Goal: Transaction & Acquisition: Purchase product/service

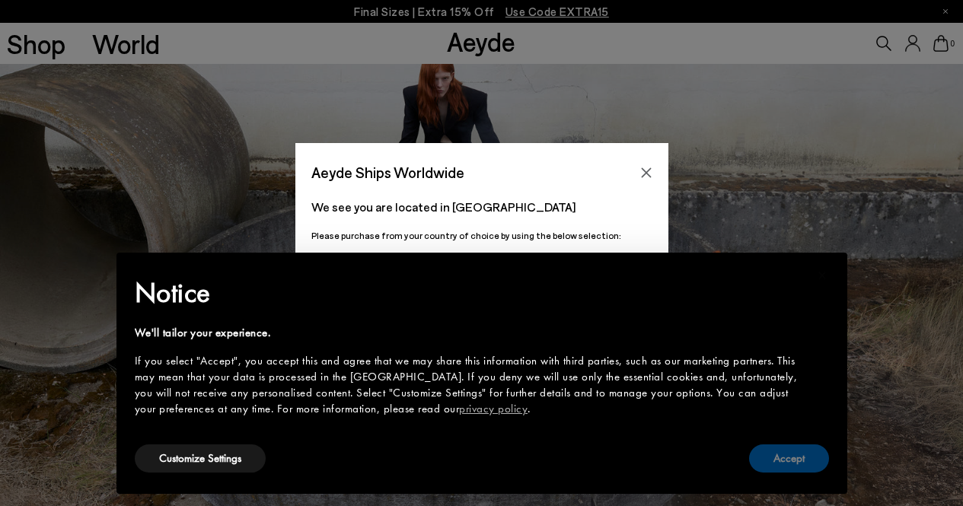
scroll to position [381, 0]
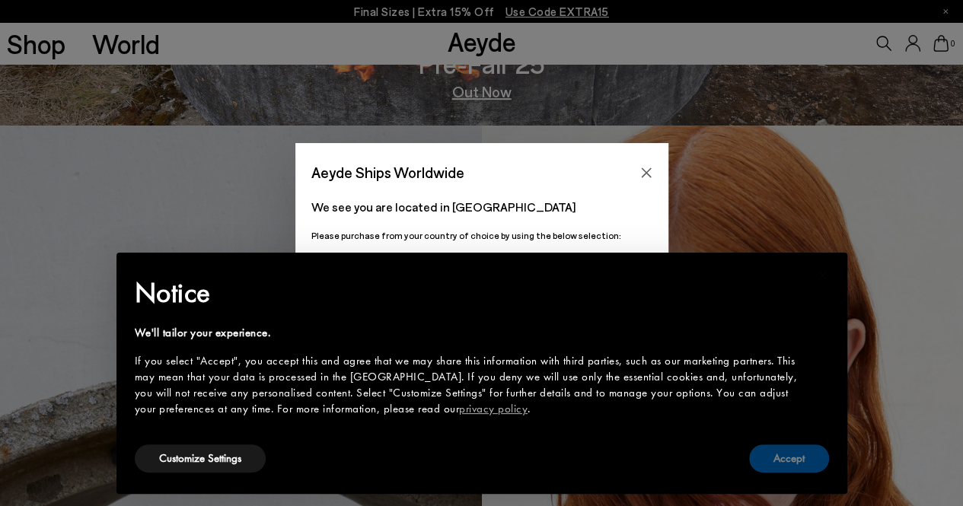
click at [769, 460] on button "Accept" at bounding box center [789, 458] width 80 height 28
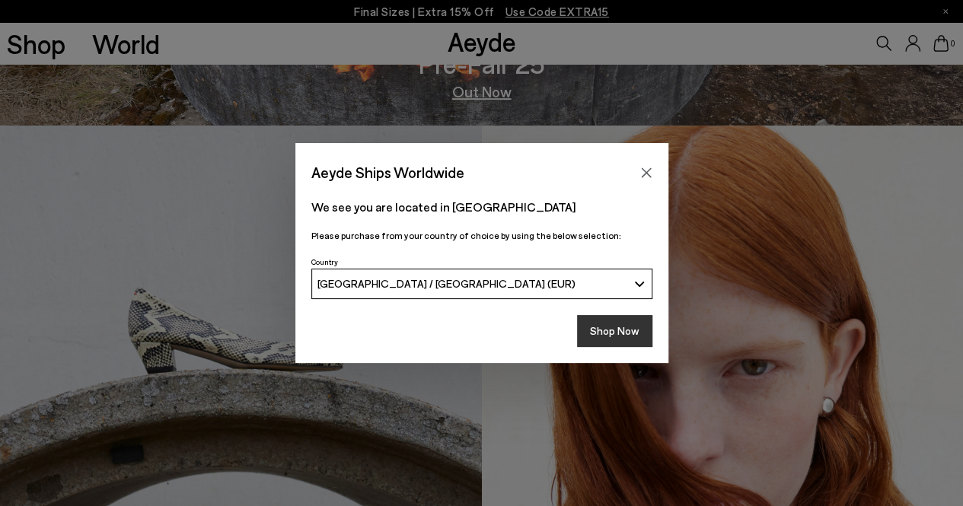
click at [600, 328] on button "Shop Now" at bounding box center [614, 331] width 75 height 32
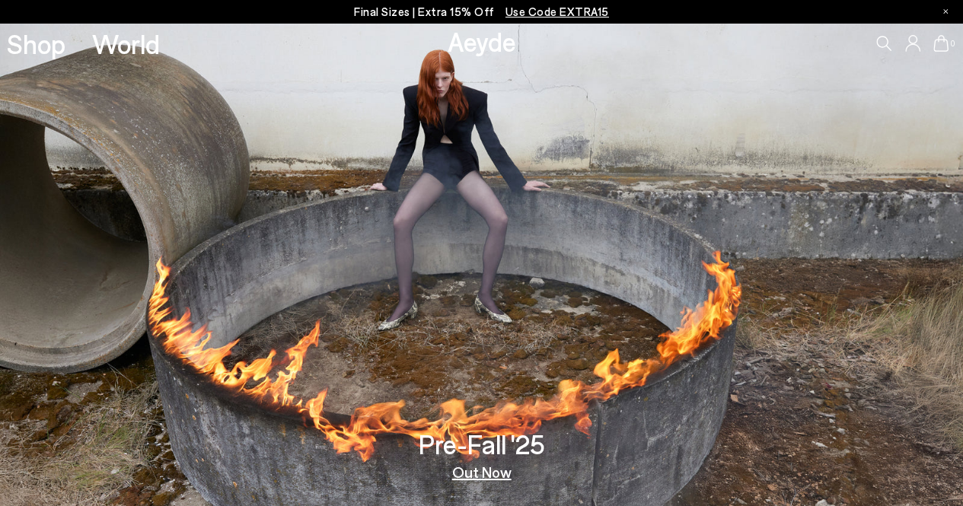
click at [409, 11] on p "Final Sizes | Extra 15% Off Use Code EXTRA15" at bounding box center [481, 11] width 255 height 19
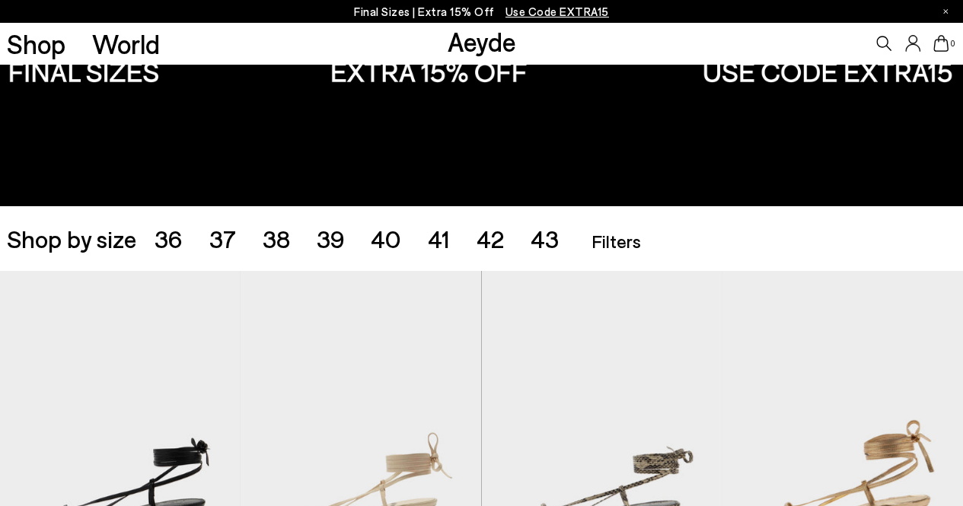
scroll to position [228, 0]
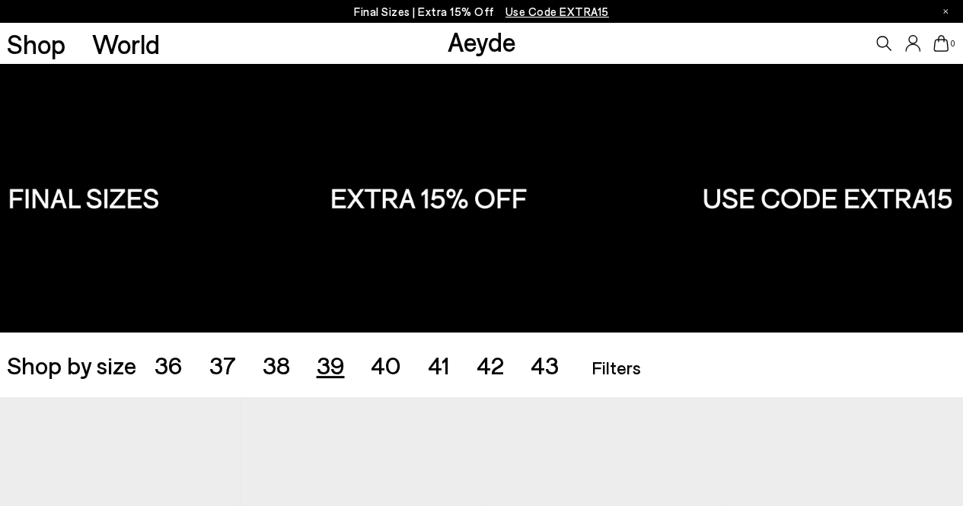
click at [336, 363] on span "39" at bounding box center [330, 364] width 28 height 29
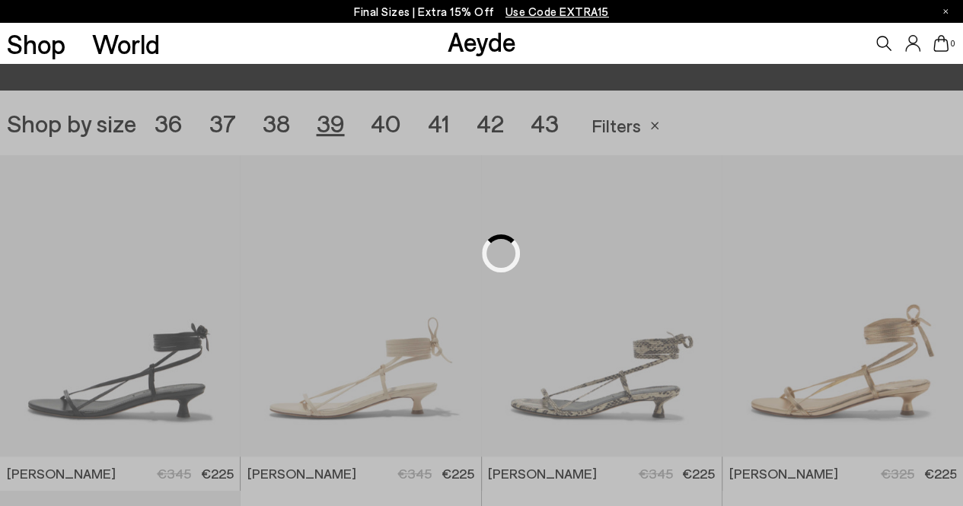
scroll to position [268, 0]
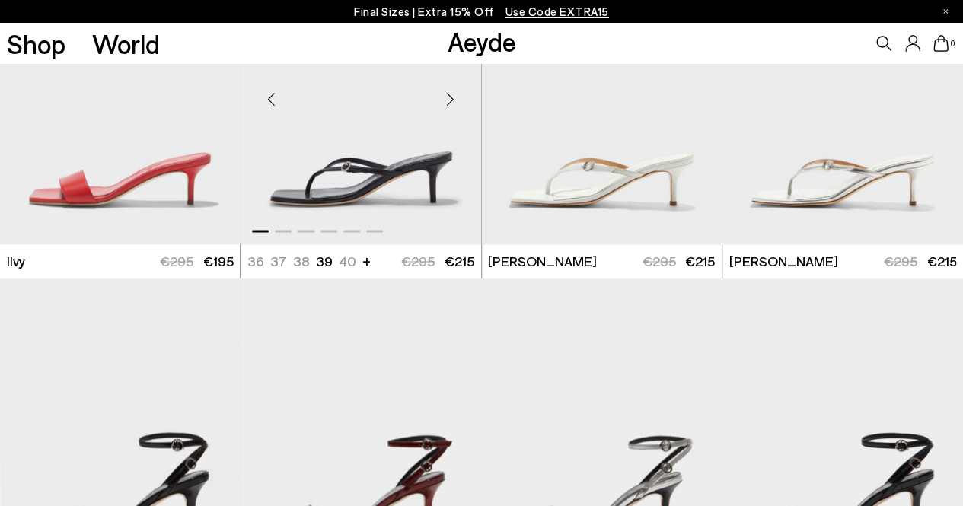
scroll to position [1105, 0]
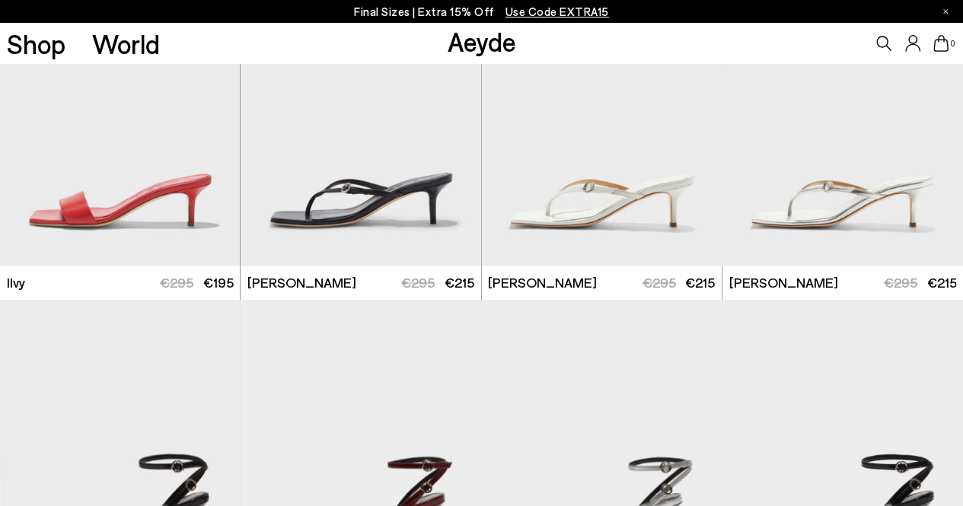
click at [480, 39] on link "Aeyde" at bounding box center [481, 41] width 69 height 32
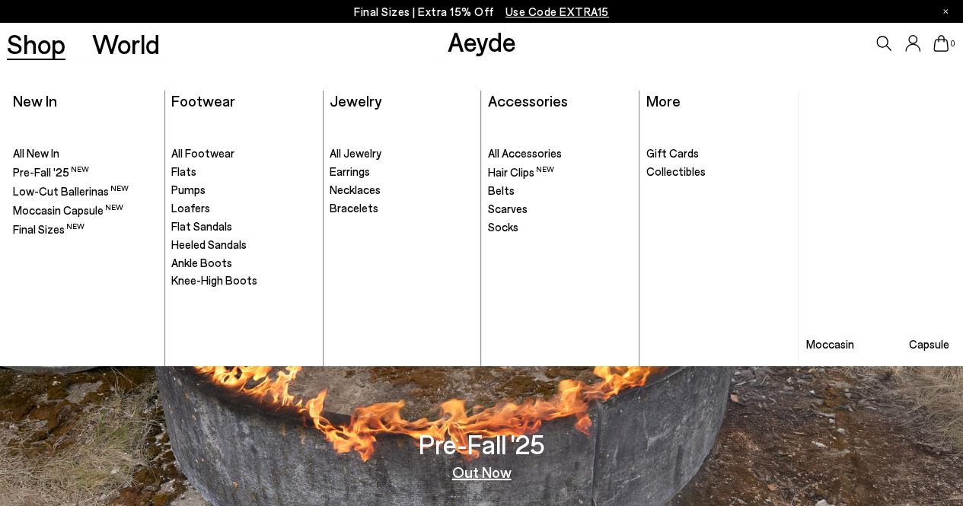
click at [21, 37] on link "Shop" at bounding box center [36, 43] width 59 height 27
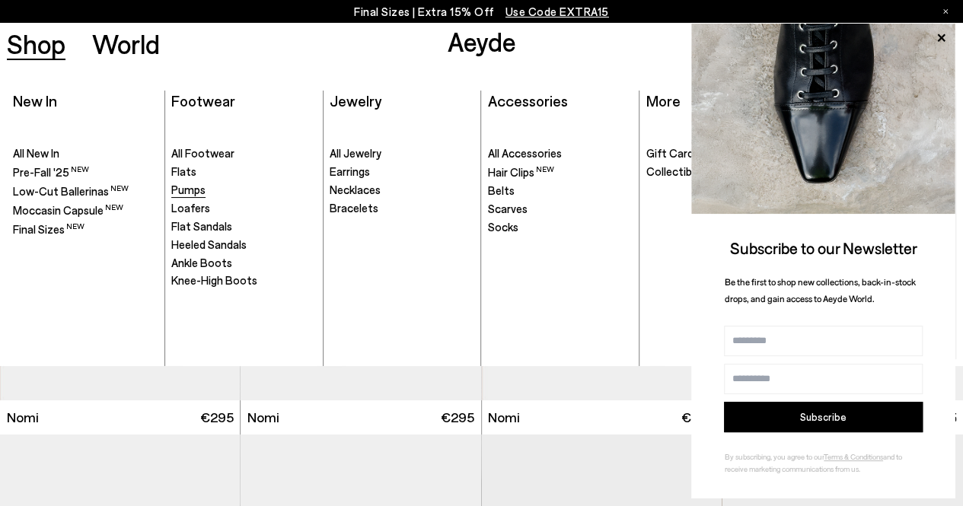
click at [190, 189] on span "Pumps" at bounding box center [188, 190] width 34 height 14
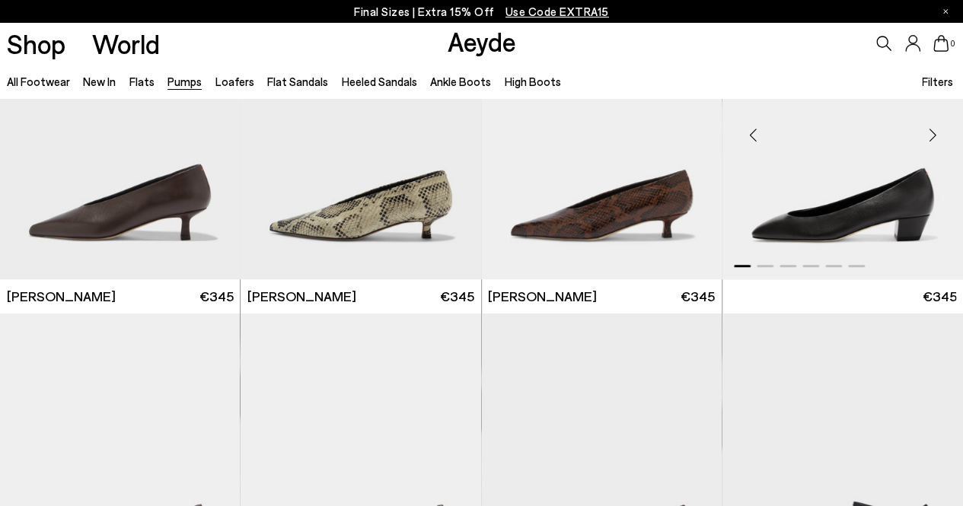
scroll to position [837, 0]
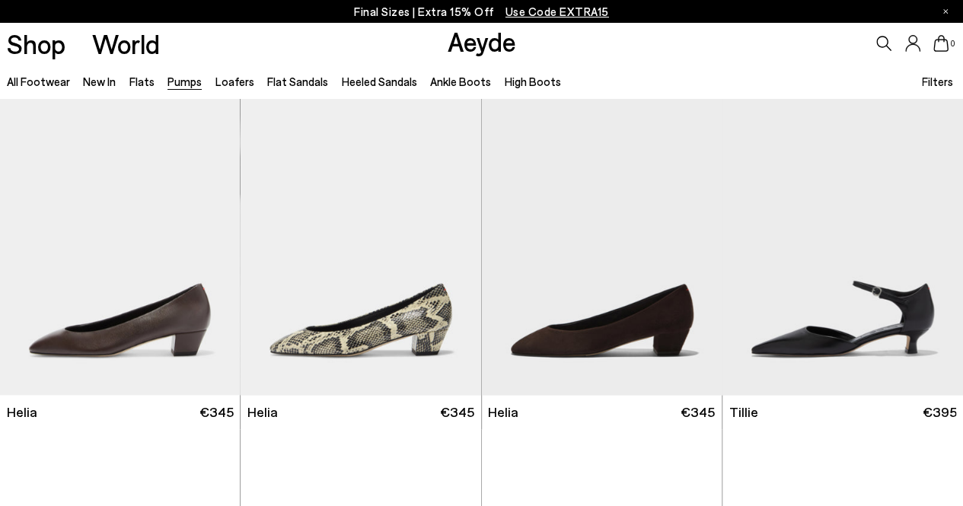
scroll to position [533, 0]
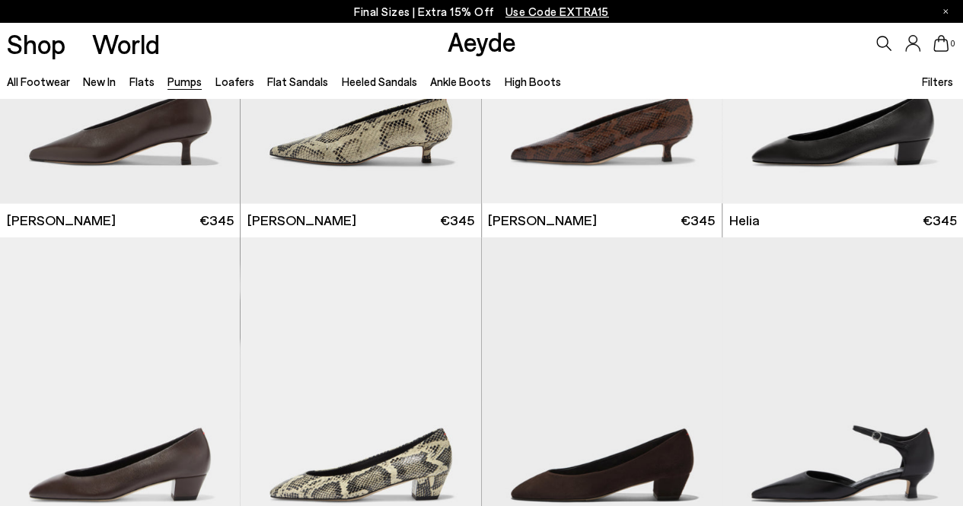
click at [172, 79] on link "Pumps" at bounding box center [184, 82] width 34 height 14
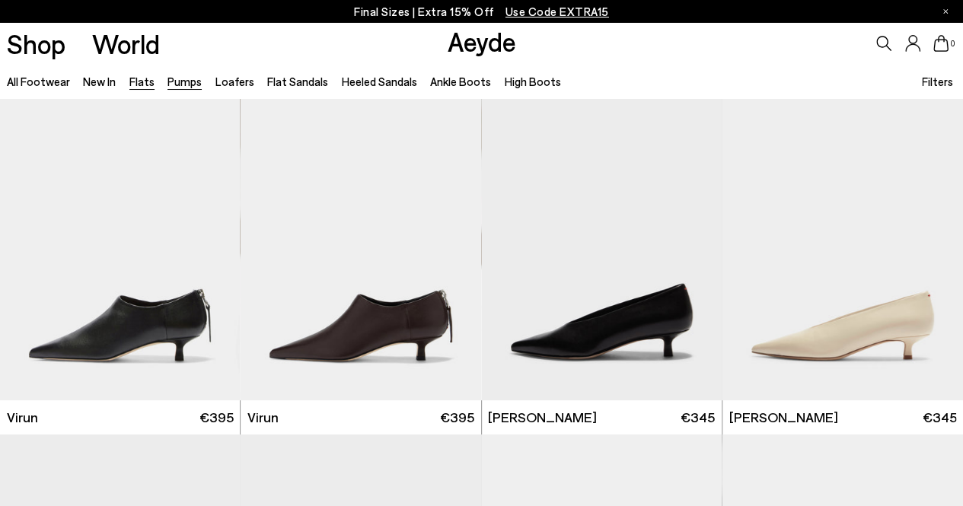
click at [138, 78] on link "Flats" at bounding box center [141, 82] width 25 height 14
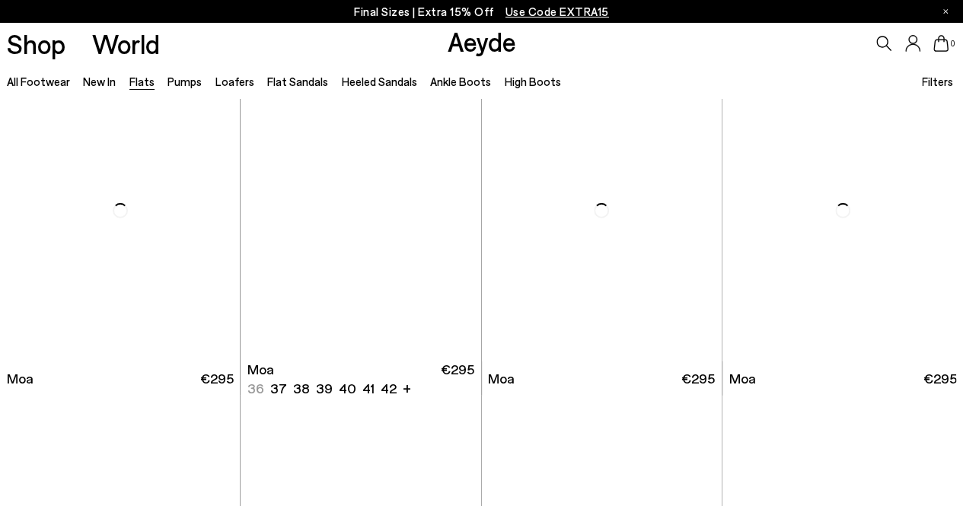
scroll to position [2359, 0]
